Goal: Task Accomplishment & Management: Complete application form

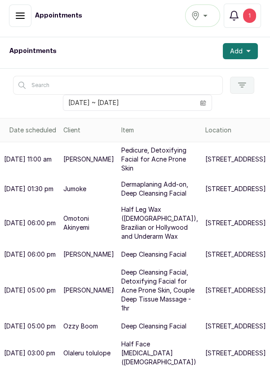
scroll to position [25, 1]
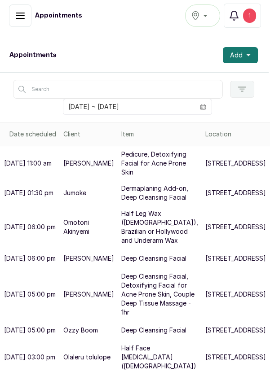
click at [251, 53] on button "Add" at bounding box center [240, 55] width 35 height 16
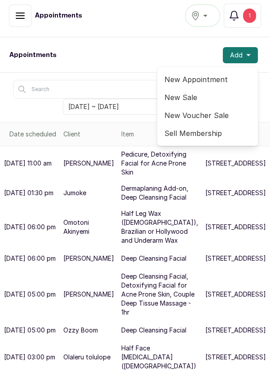
click at [207, 80] on span "New Appointment" at bounding box center [207, 79] width 86 height 11
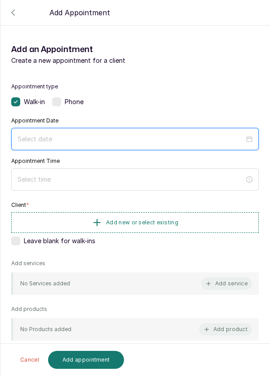
click at [67, 143] on input at bounding box center [131, 139] width 227 height 10
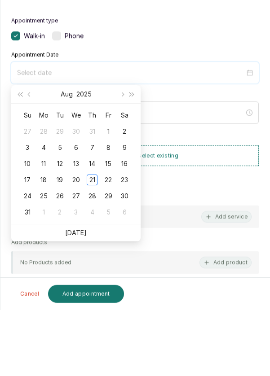
scroll to position [5, 0]
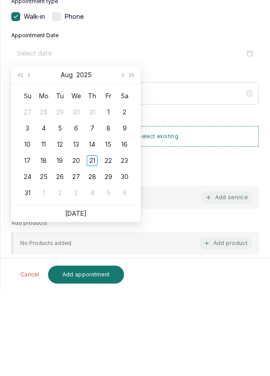
click at [91, 246] on div "21" at bounding box center [92, 246] width 11 height 11
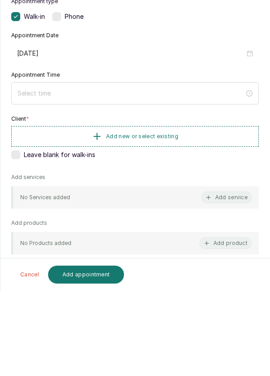
type input "[DATE]"
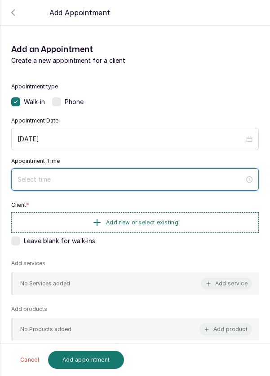
click at [63, 178] on input at bounding box center [131, 180] width 227 height 10
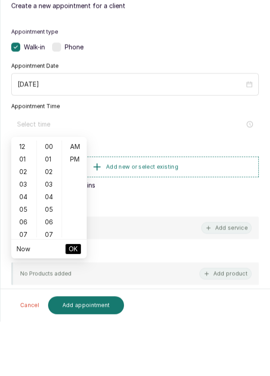
click at [19, 250] on div "04" at bounding box center [24, 252] width 22 height 13
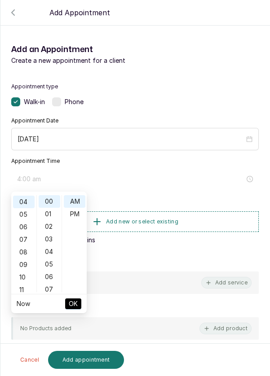
scroll to position [50, 0]
click at [19, 290] on div "11" at bounding box center [24, 290] width 22 height 13
type input "11:00 am"
click at [75, 309] on span "OK" at bounding box center [73, 303] width 9 height 17
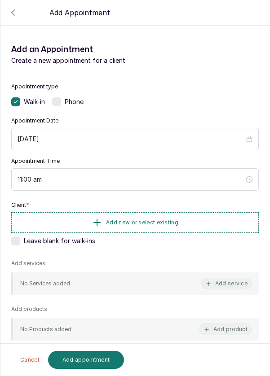
click at [187, 215] on button "Add new or select existing" at bounding box center [134, 222] width 247 height 21
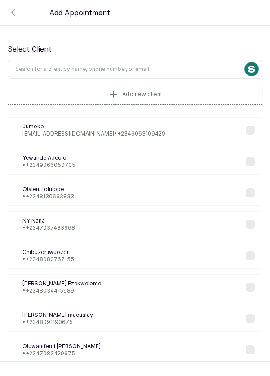
click at [137, 67] on input "text" at bounding box center [135, 69] width 255 height 19
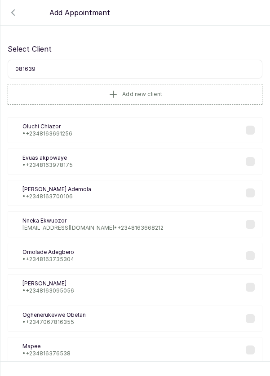
type input "0816397"
click at [62, 160] on p "Evuas akpowaye" at bounding box center [47, 157] width 50 height 7
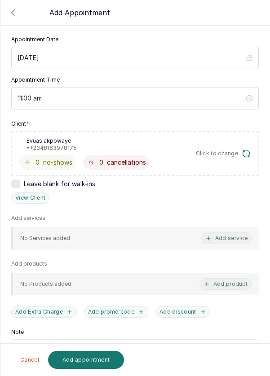
scroll to position [95, 0]
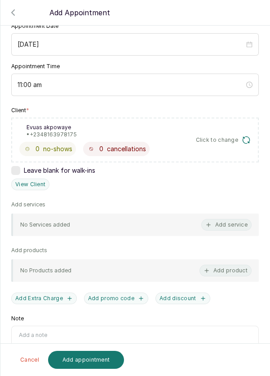
click at [236, 223] on button "Add service" at bounding box center [226, 225] width 50 height 12
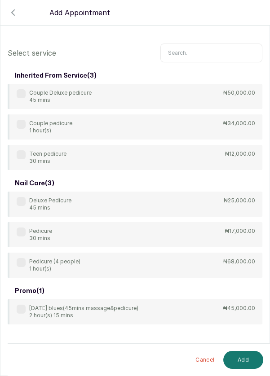
scroll to position [36, 0]
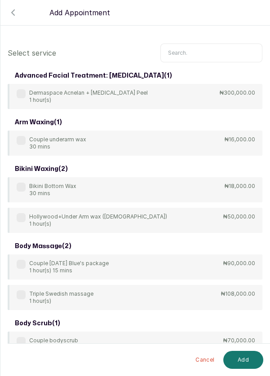
click at [204, 48] on input "text" at bounding box center [211, 53] width 102 height 19
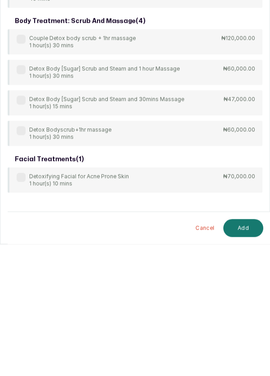
scroll to position [5, 0]
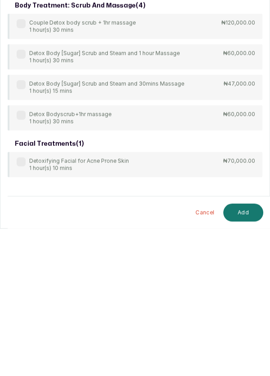
type input "Detox"
click at [20, 308] on label at bounding box center [21, 309] width 9 height 9
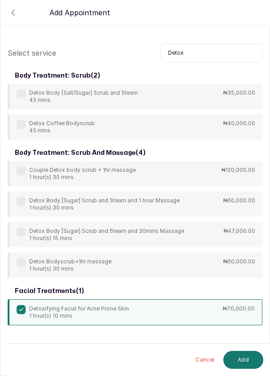
click at [239, 367] on button "Add" at bounding box center [243, 360] width 40 height 18
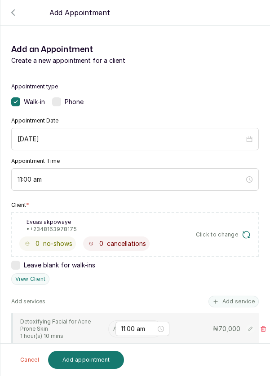
click at [113, 328] on input "text" at bounding box center [113, 329] width 1 height 6
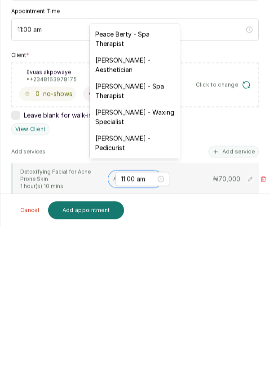
scroll to position [43, 0]
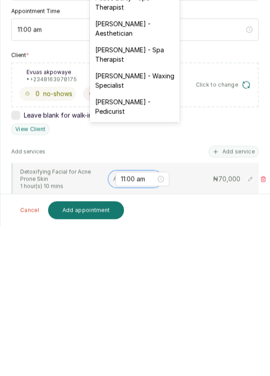
click at [138, 179] on div "[PERSON_NAME] - Aesthetician" at bounding box center [135, 178] width 90 height 26
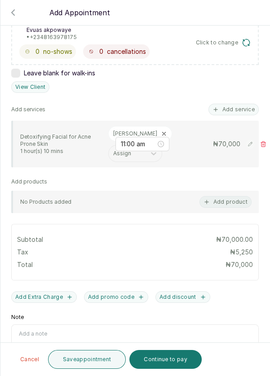
scroll to position [204, 0]
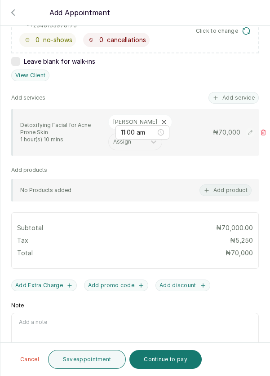
click at [36, 280] on button "Add Extra Charge" at bounding box center [44, 286] width 66 height 12
click at [236, 185] on button "Add product" at bounding box center [225, 191] width 52 height 12
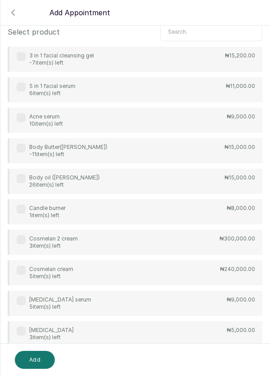
scroll to position [0, 0]
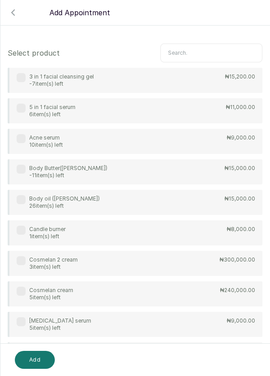
click at [241, 73] on p "₦15,200.00" at bounding box center [240, 76] width 30 height 7
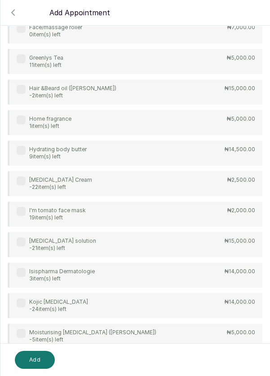
scroll to position [478, 0]
click at [202, 294] on div "Kojic [MEDICAL_DATA] -24 item(s) left ₦14,000.00" at bounding box center [135, 304] width 255 height 25
click at [17, 12] on icon "button" at bounding box center [13, 12] width 11 height 11
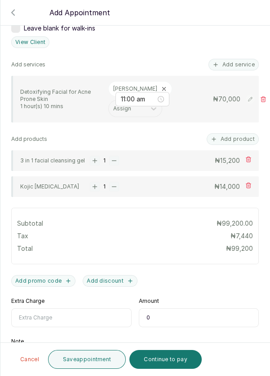
scroll to position [273, 0]
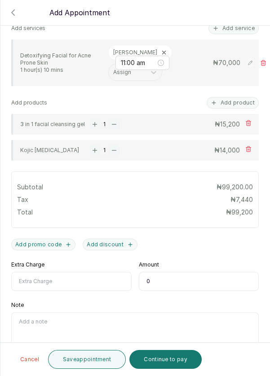
click at [55, 272] on input "Extra Charge" at bounding box center [71, 281] width 120 height 19
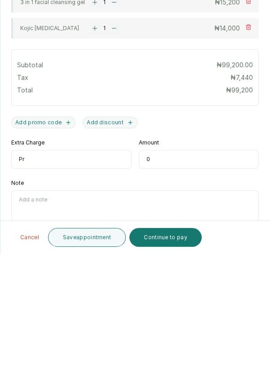
type input "P"
type input "Extra"
click at [173, 272] on input "0" at bounding box center [199, 281] width 120 height 19
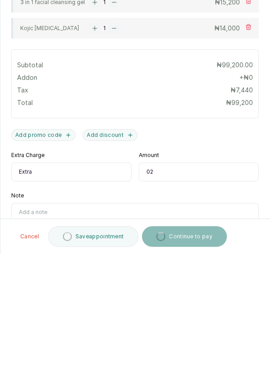
type input "0"
type input "2,000"
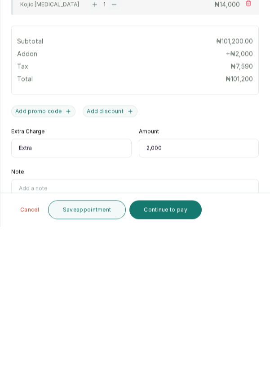
scroll to position [286, 0]
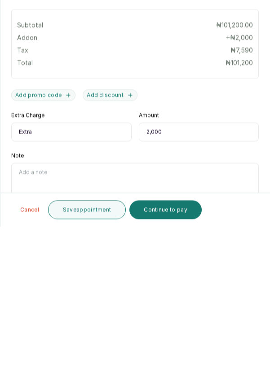
click at [178, 361] on button "Continue to pay" at bounding box center [165, 359] width 72 height 19
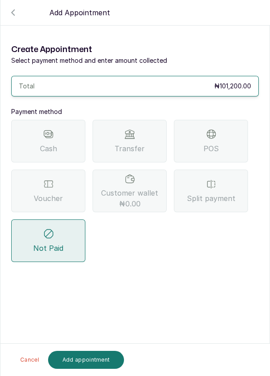
scroll to position [0, 0]
click at [227, 120] on div "POS" at bounding box center [211, 141] width 74 height 43
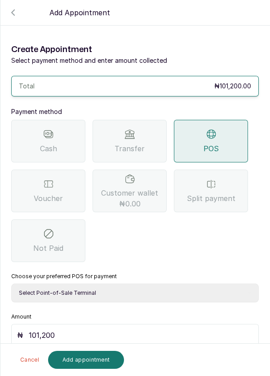
click at [114, 284] on select "Select Point-of-Sale Terminal Pos- Flutterwave Zenith Bank POS - Paga Paga POS …" at bounding box center [134, 293] width 247 height 19
select select "ea021b39-a6bc-4e4d-b5d1-02cb72451b32"
click at [102, 363] on button "Add appointment" at bounding box center [86, 360] width 76 height 18
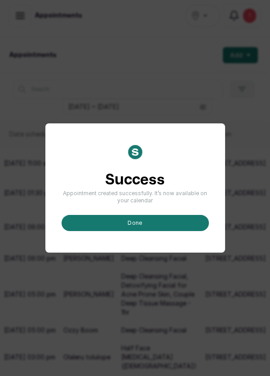
click at [154, 231] on button "done" at bounding box center [135, 223] width 147 height 16
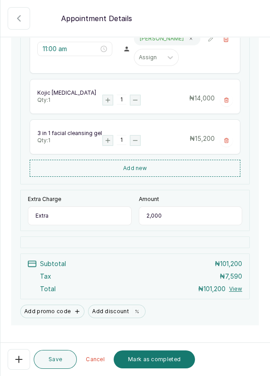
scroll to position [251, 0]
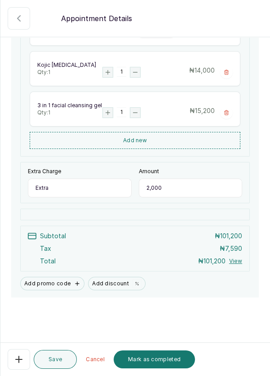
click at [167, 361] on button "Mark as completed" at bounding box center [154, 360] width 81 height 18
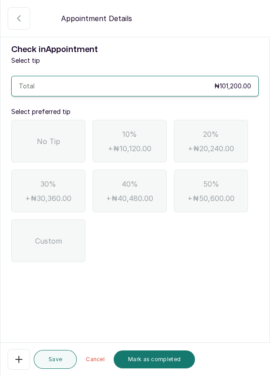
scroll to position [0, 0]
click at [48, 141] on span "No Tip" at bounding box center [48, 141] width 23 height 11
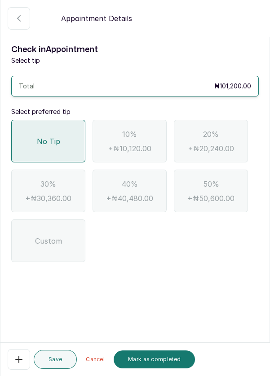
click at [171, 357] on button "Mark as completed" at bounding box center [154, 360] width 81 height 18
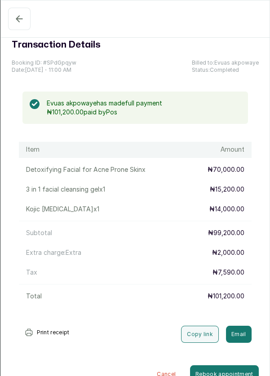
click at [18, 14] on icon "button" at bounding box center [19, 18] width 11 height 11
